Goal: Information Seeking & Learning: Learn about a topic

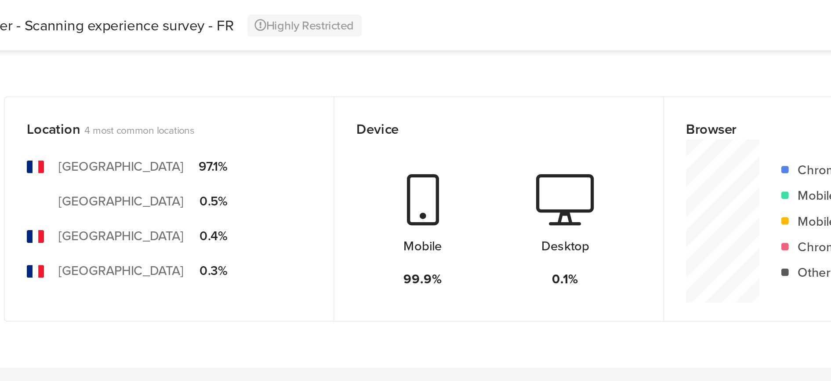
scroll to position [204, 0]
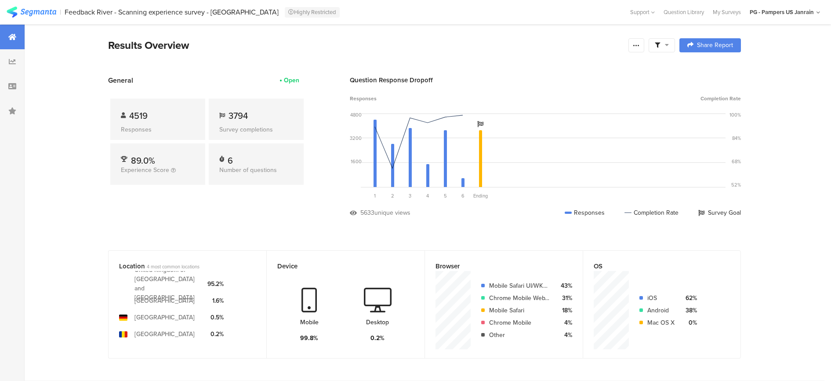
scroll to position [275, 0]
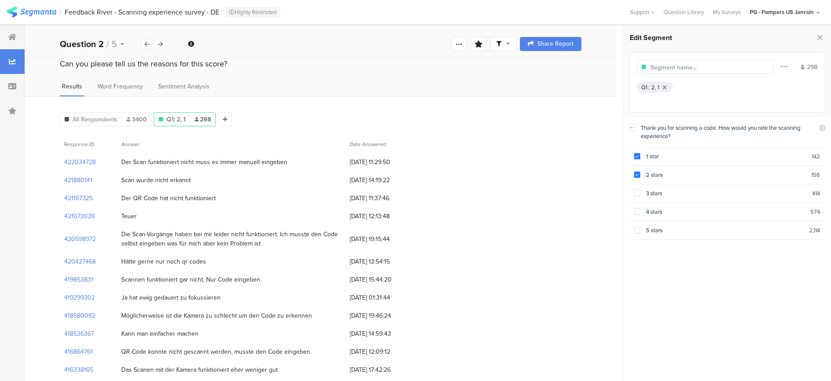
scroll to position [5666, 0]
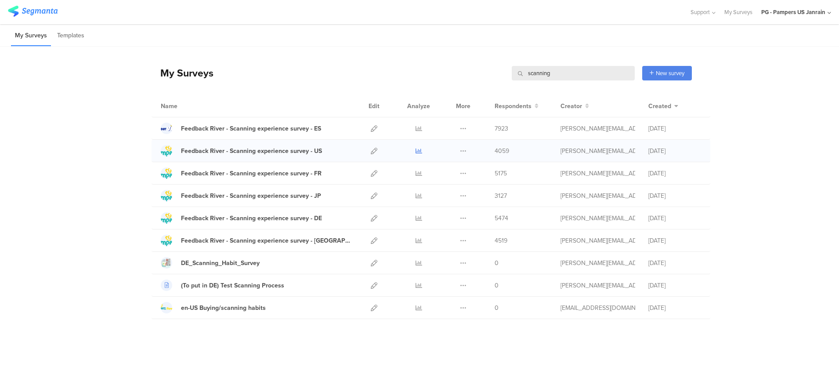
click at [419, 152] on icon at bounding box center [419, 151] width 7 height 7
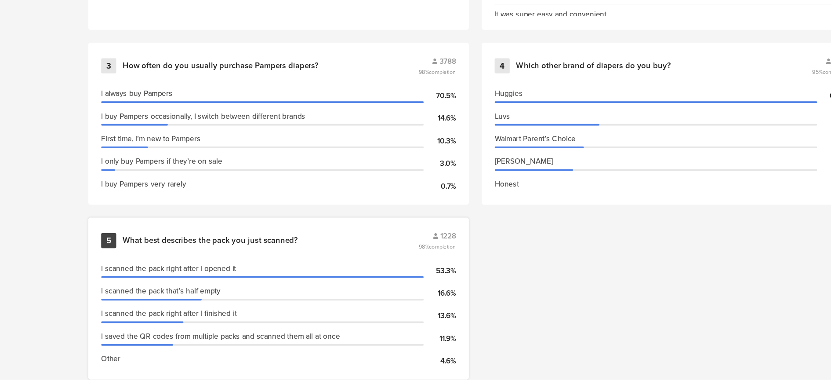
scroll to position [477, 0]
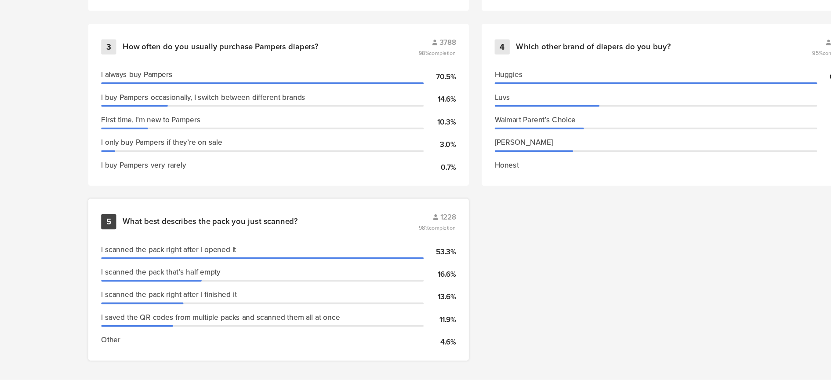
click at [337, 251] on div "What best describes the pack you just scanned?" at bounding box center [256, 251] width 240 height 9
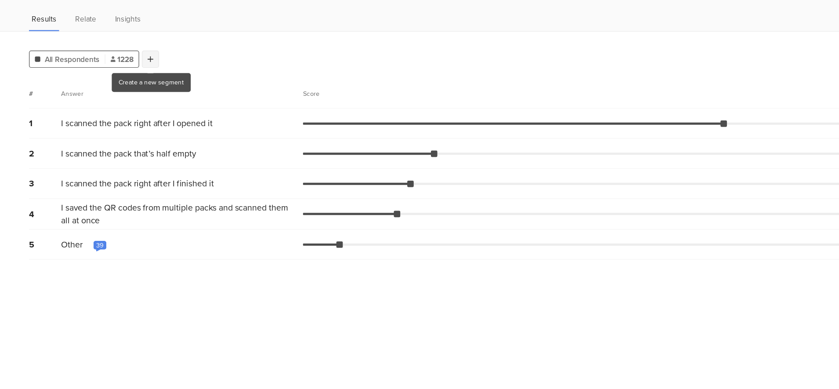
click at [157, 118] on icon at bounding box center [159, 119] width 5 height 6
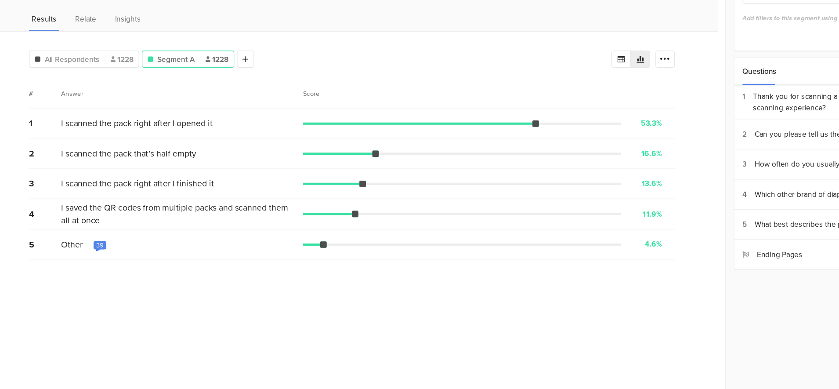
click at [120, 269] on div "39" at bounding box center [118, 271] width 6 height 7
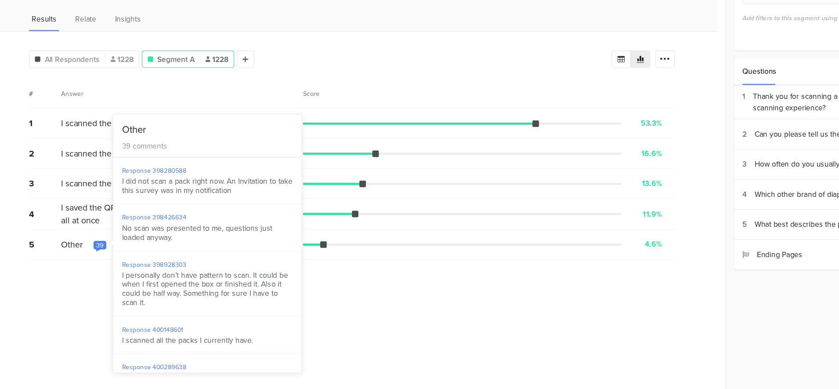
click at [316, 323] on section "# Answer Score 1 I scanned the pack right after I opened it 53.3% 654 votes 2 I…" at bounding box center [324, 258] width 528 height 247
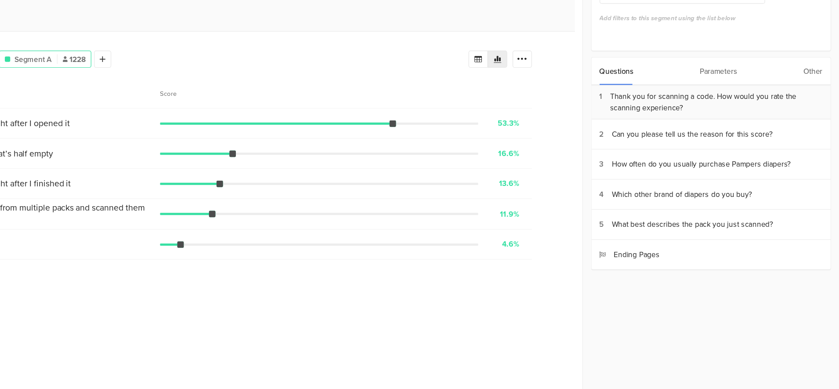
click at [773, 162] on div "Thank you for scanning a code. How would you rate the scanning experience?" at bounding box center [739, 154] width 174 height 18
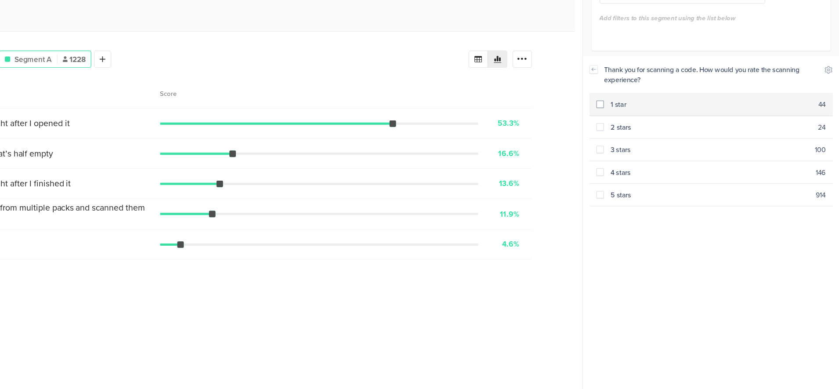
click at [674, 162] on section "1 star 44" at bounding box center [734, 156] width 199 height 18
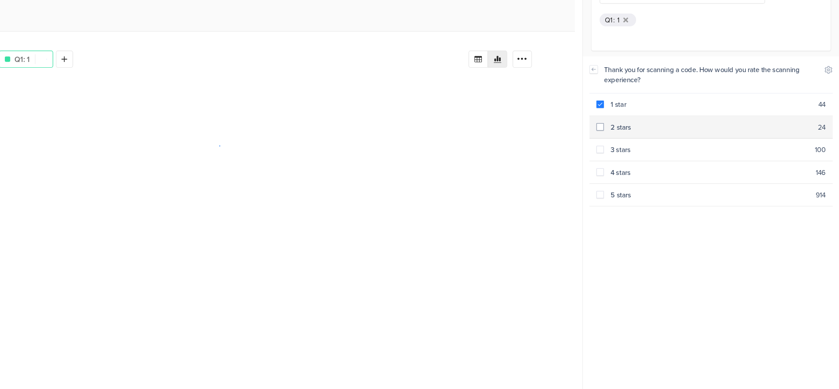
click at [667, 171] on div "2 stars" at bounding box center [734, 174] width 175 height 8
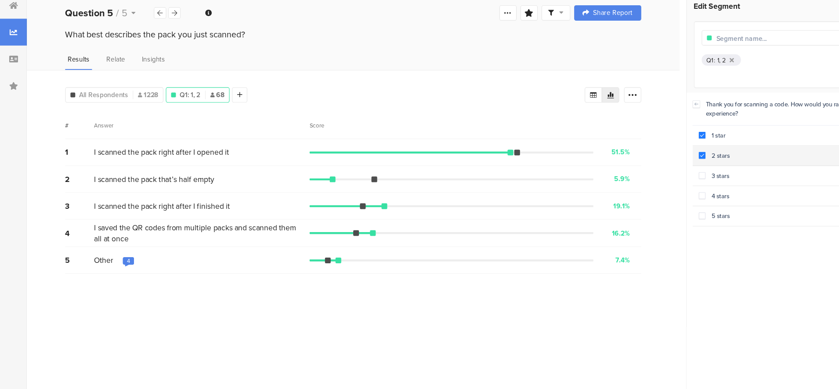
click at [646, 168] on section "2 stars 24" at bounding box center [734, 175] width 199 height 18
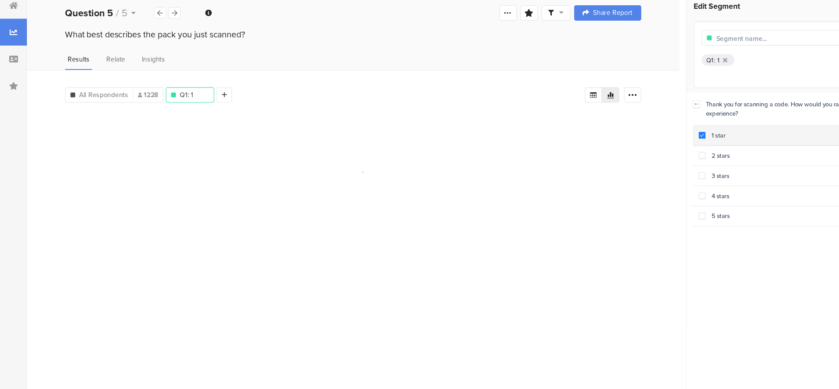
click at [646, 155] on span at bounding box center [644, 156] width 6 height 6
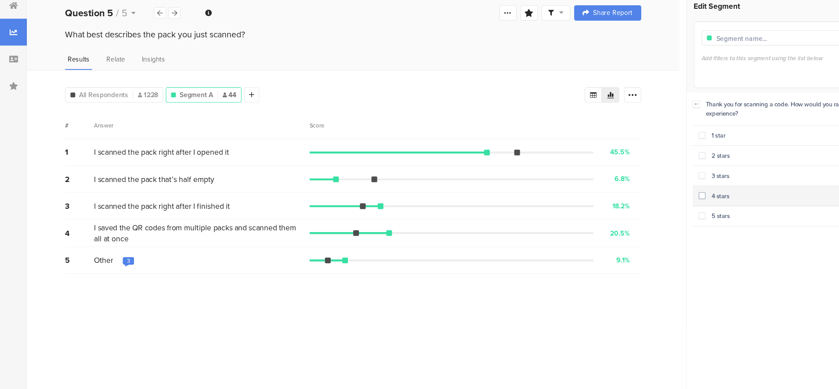
click at [639, 210] on section "4 stars 146" at bounding box center [734, 212] width 199 height 18
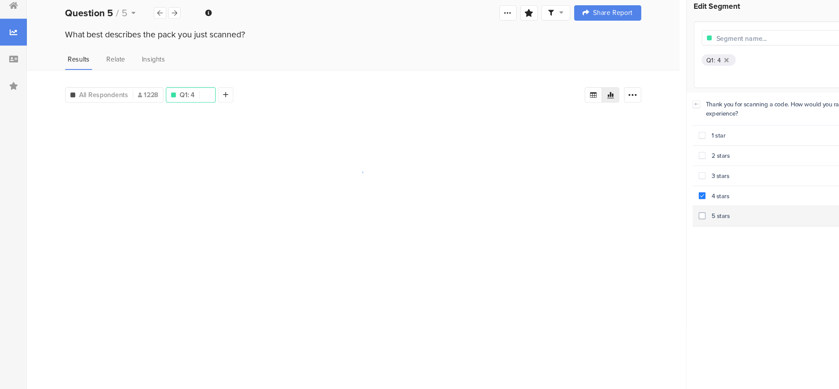
click at [644, 227] on span at bounding box center [644, 230] width 6 height 6
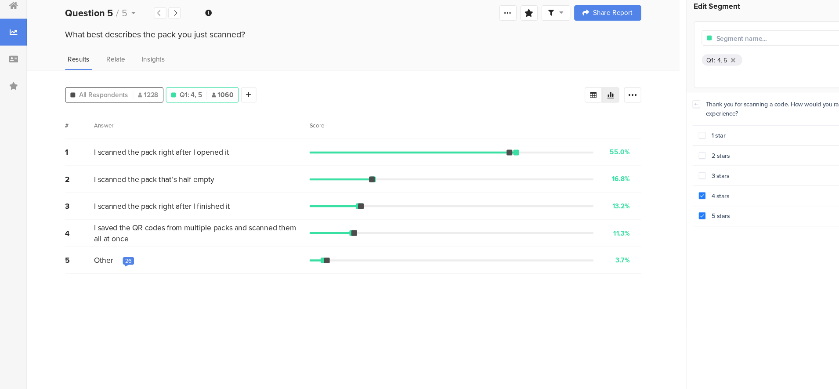
click at [125, 115] on div "All Respondents 1228" at bounding box center [104, 119] width 89 height 9
